Goal: Obtain resource: Obtain resource

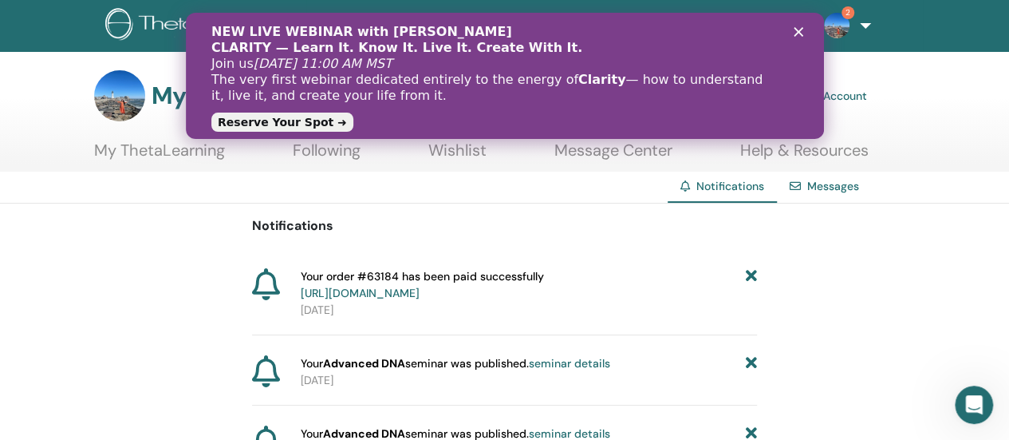
click at [795, 30] on polygon "Close" at bounding box center [798, 32] width 10 height 10
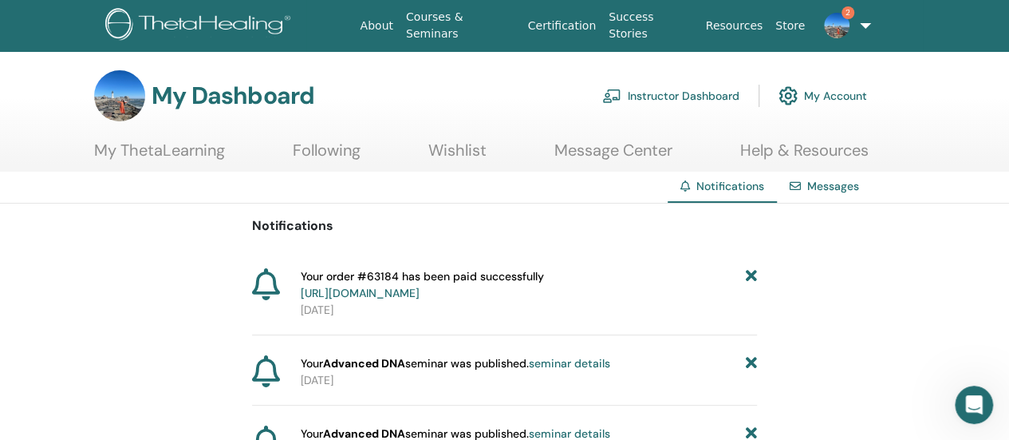
click at [667, 92] on link "Instructor Dashboard" at bounding box center [670, 95] width 137 height 35
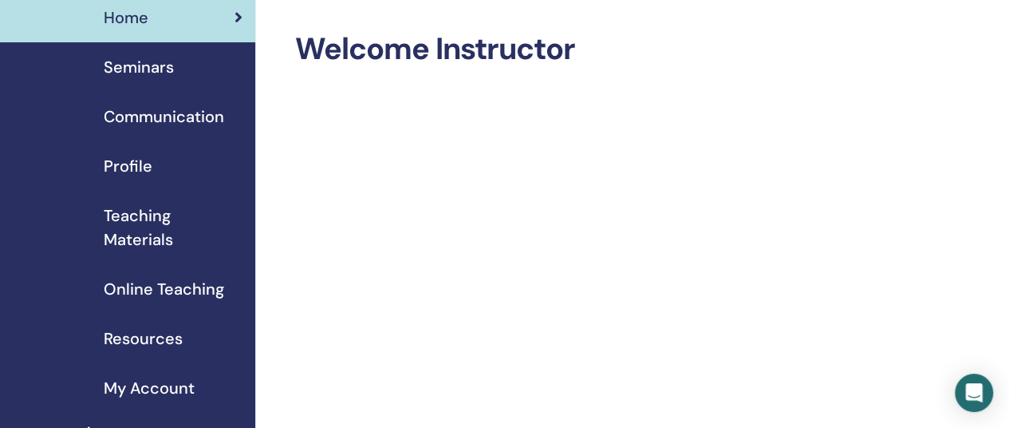
scroll to position [80, 0]
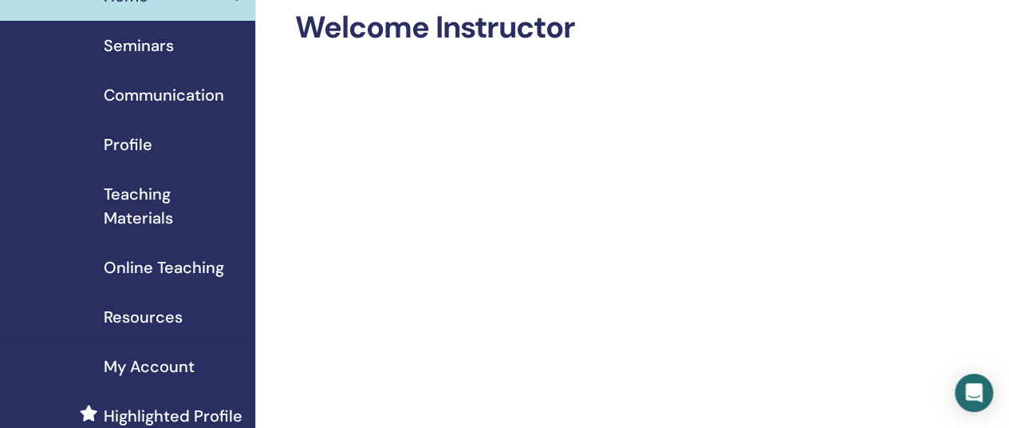
drag, startPoint x: 145, startPoint y: 203, endPoint x: 258, endPoint y: 231, distance: 115.7
click at [147, 203] on span "Teaching Materials" at bounding box center [173, 206] width 139 height 48
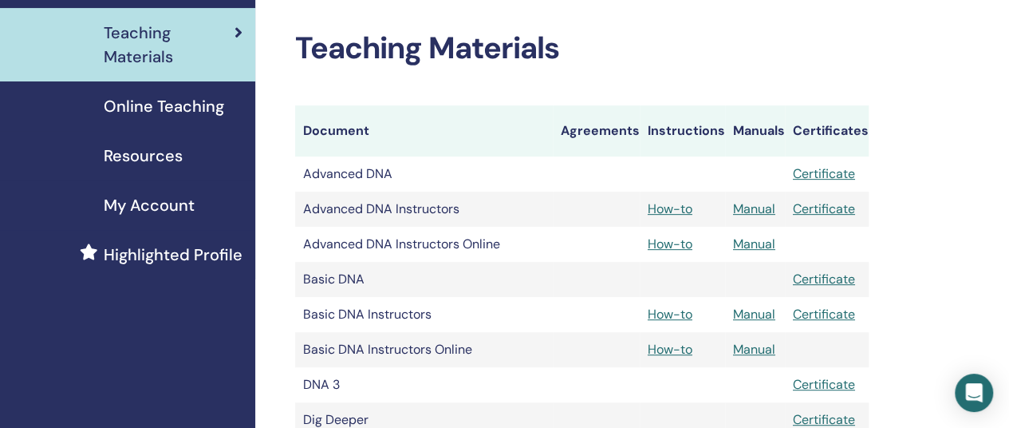
scroll to position [319, 0]
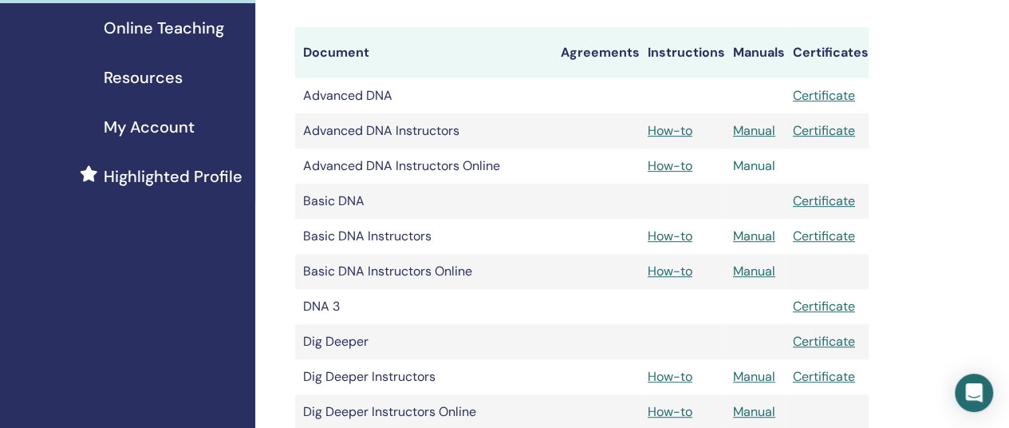
click at [746, 168] on link "Manual" at bounding box center [754, 165] width 42 height 17
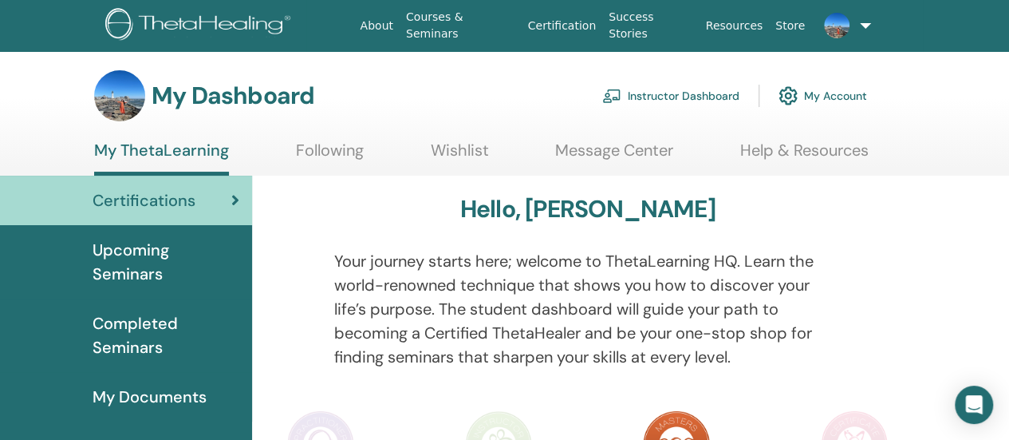
click at [684, 97] on link "Instructor Dashboard" at bounding box center [670, 95] width 137 height 35
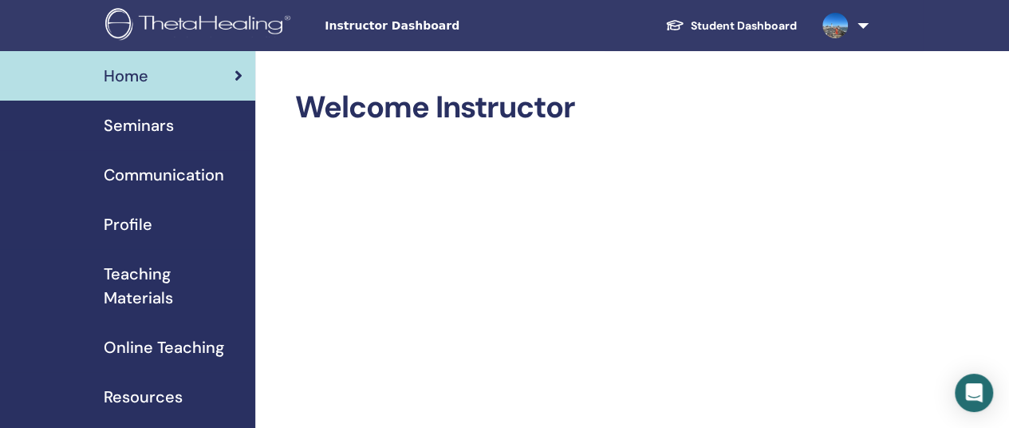
click at [142, 292] on span "Teaching Materials" at bounding box center [173, 286] width 139 height 48
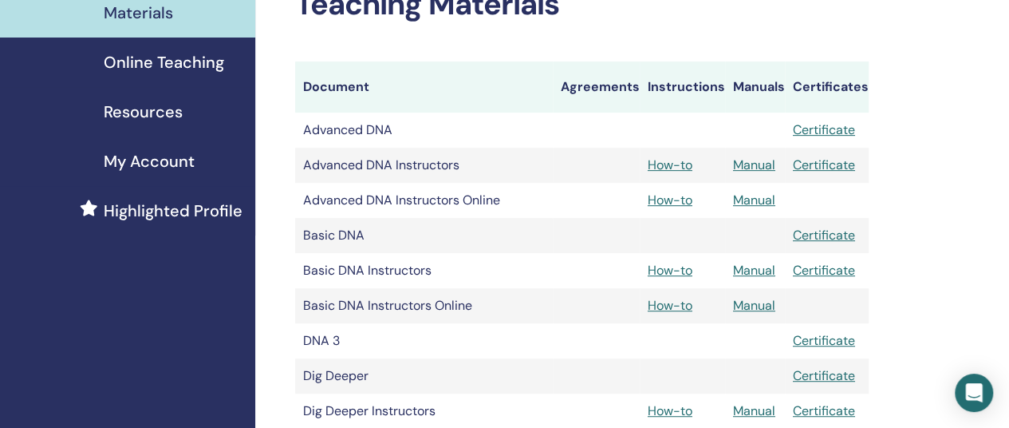
scroll to position [319, 0]
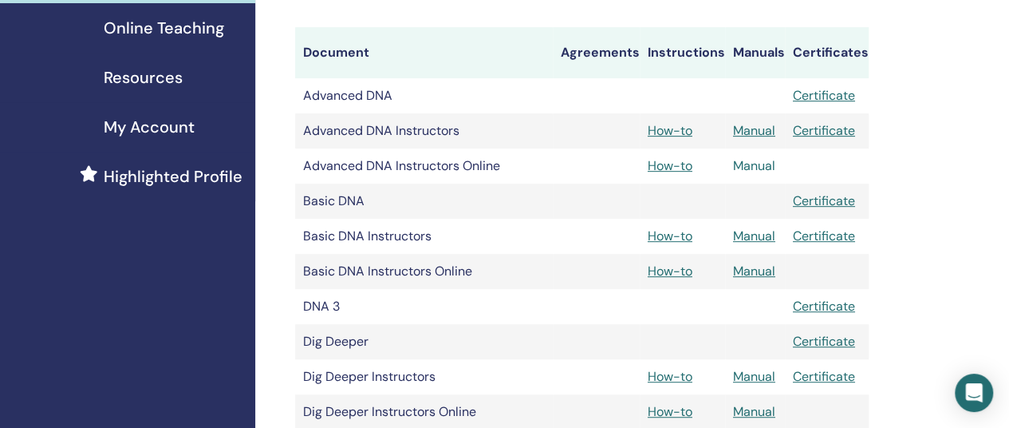
click at [761, 167] on link "Manual" at bounding box center [754, 165] width 42 height 17
